Goal: Download file/media

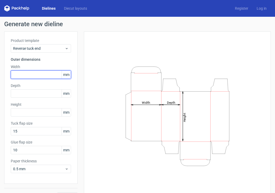
click at [53, 74] on input "text" at bounding box center [41, 75] width 60 height 8
click at [53, 74] on input "20" at bounding box center [41, 75] width 60 height 8
click at [48, 76] on input "20" at bounding box center [41, 75] width 60 height 8
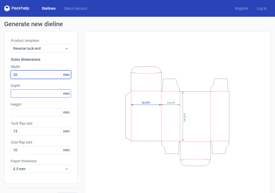
type input "20"
click at [41, 93] on div "Depth mm" at bounding box center [41, 90] width 60 height 15
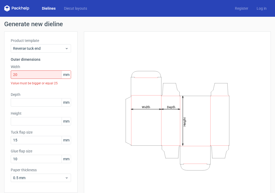
click at [43, 70] on div "Width 20 mm Value must be bigger or equal 25" at bounding box center [41, 76] width 60 height 24
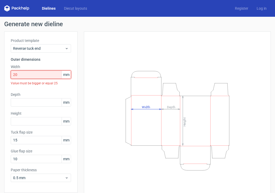
click at [43, 74] on input "20" at bounding box center [41, 75] width 60 height 8
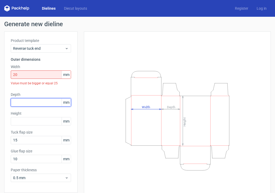
click at [32, 102] on input "text" at bounding box center [41, 102] width 60 height 8
type input "20"
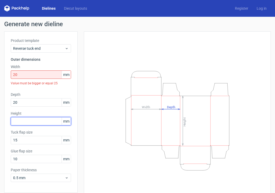
click at [25, 121] on div "Height mm" at bounding box center [41, 118] width 60 height 15
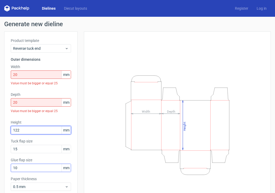
type input "122"
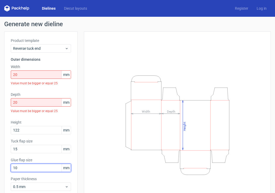
click at [20, 172] on input "10" at bounding box center [41, 168] width 60 height 8
type input "15"
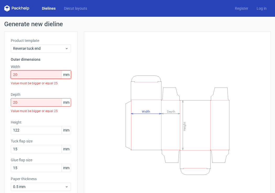
drag, startPoint x: 15, startPoint y: 74, endPoint x: 19, endPoint y: 73, distance: 3.7
click at [19, 73] on input "20" at bounding box center [41, 75] width 60 height 8
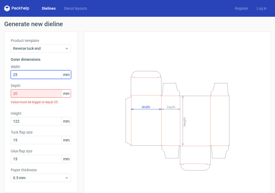
type input "25"
drag, startPoint x: 25, startPoint y: 95, endPoint x: 15, endPoint y: 94, distance: 10.0
click at [15, 94] on input "20" at bounding box center [41, 93] width 60 height 8
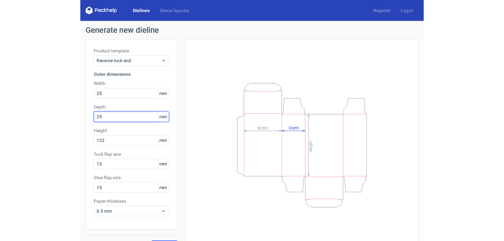
scroll to position [12, 0]
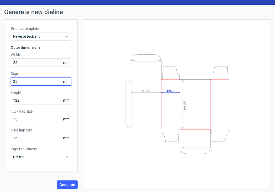
type input "25"
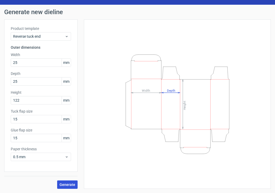
click at [64, 181] on div "Generate" at bounding box center [40, 180] width 73 height 17
drag, startPoint x: 68, startPoint y: 182, endPoint x: 99, endPoint y: 146, distance: 47.3
click at [68, 183] on button "Generate" at bounding box center [67, 185] width 20 height 8
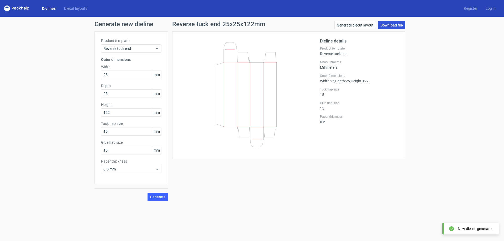
click at [397, 25] on link "Download file" at bounding box center [391, 25] width 27 height 8
